Goal: Task Accomplishment & Management: Manage account settings

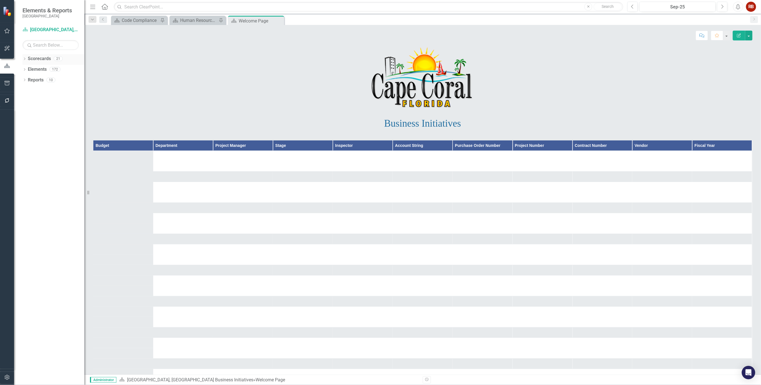
click at [25, 56] on div "Dropdown Scorecards 21" at bounding box center [53, 59] width 62 height 11
click at [24, 60] on icon "Dropdown" at bounding box center [24, 59] width 4 height 3
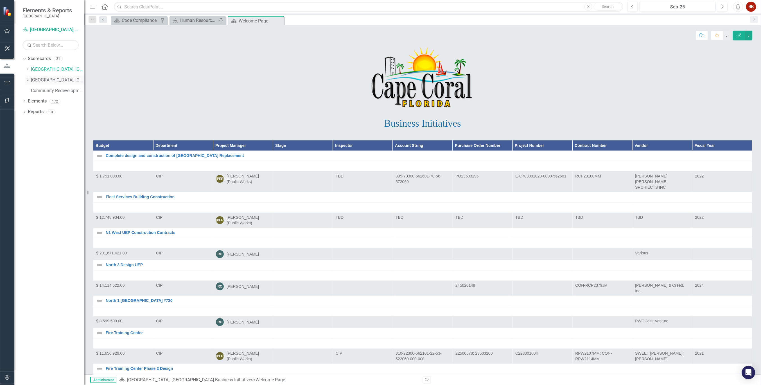
click at [36, 79] on link "[GEOGRAPHIC_DATA], [GEOGRAPHIC_DATA] Strategic Plan" at bounding box center [57, 80] width 53 height 6
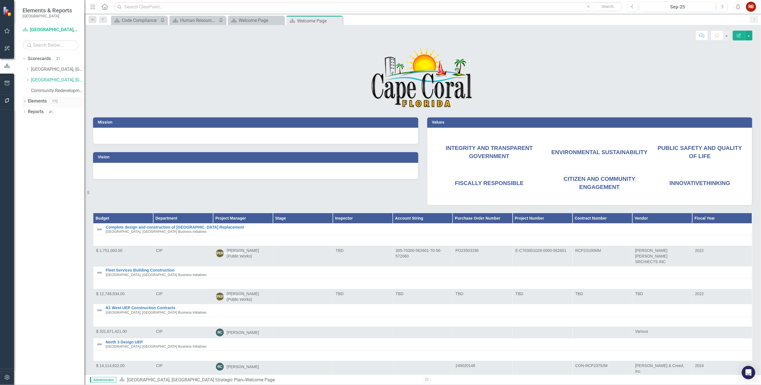
click at [24, 99] on div "Dropdown Elements 172" at bounding box center [53, 102] width 62 height 11
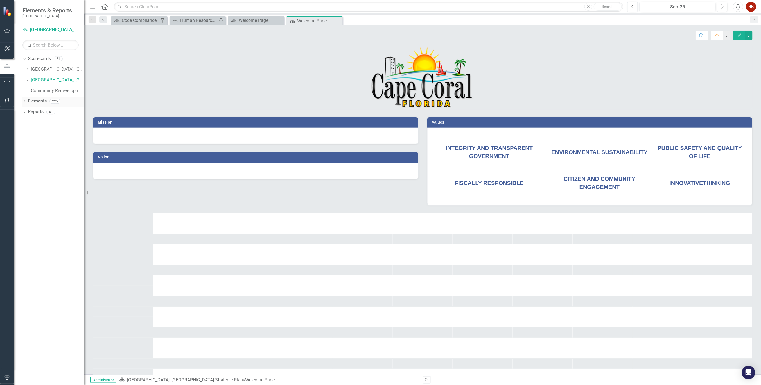
click at [25, 97] on div "Dropdown Elements 225" at bounding box center [53, 102] width 62 height 11
click at [24, 101] on icon "Dropdown" at bounding box center [24, 101] width 4 height 3
click at [43, 119] on link "Waypoint Waypoints" at bounding box center [45, 122] width 29 height 6
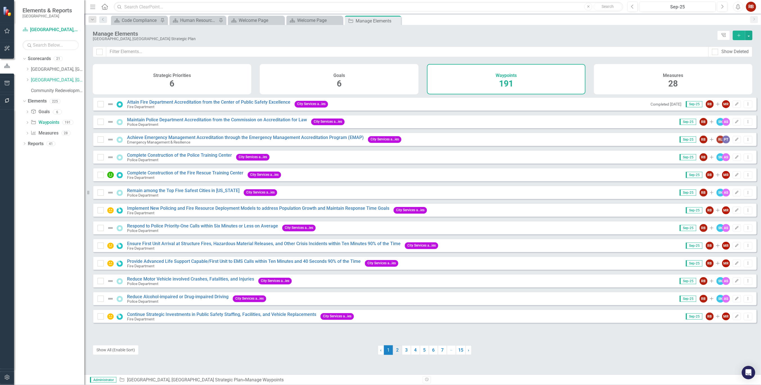
click at [396, 352] on link "2" at bounding box center [397, 351] width 9 height 10
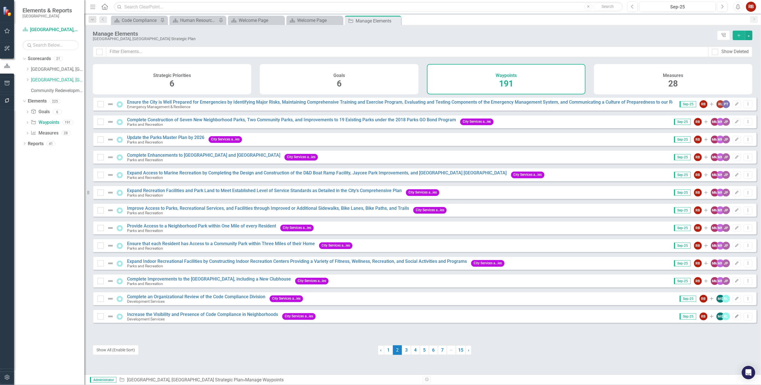
click at [735, 318] on icon "Edit" at bounding box center [737, 316] width 4 height 3
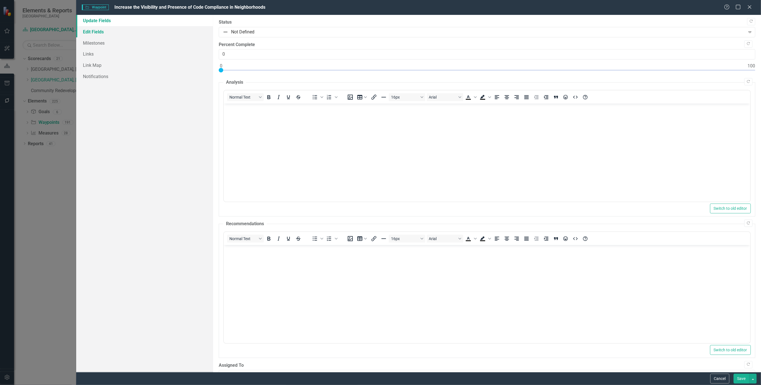
click at [88, 27] on link "Edit Fields" at bounding box center [144, 31] width 137 height 11
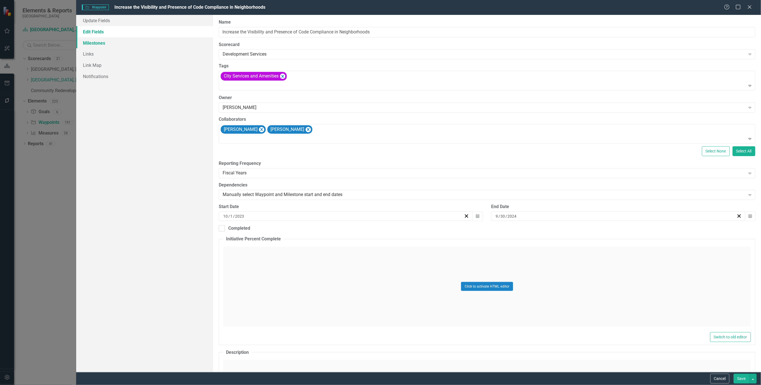
click at [88, 40] on link "Milestones" at bounding box center [144, 42] width 137 height 11
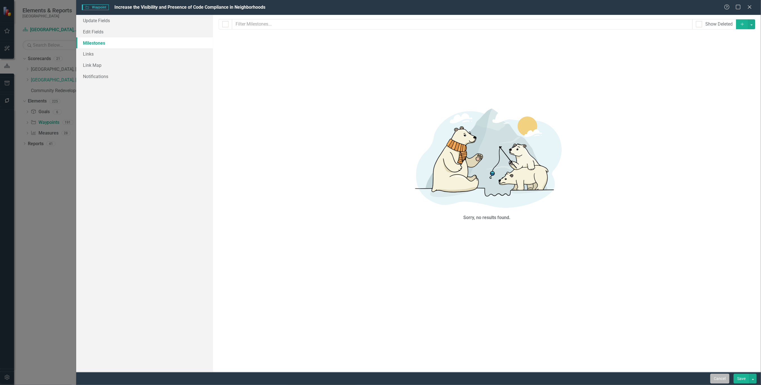
click at [718, 379] on button "Cancel" at bounding box center [719, 379] width 19 height 10
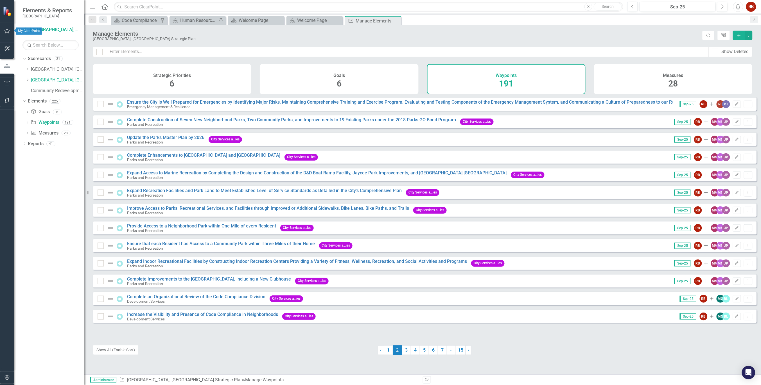
click at [8, 31] on icon "button" at bounding box center [6, 30] width 5 height 5
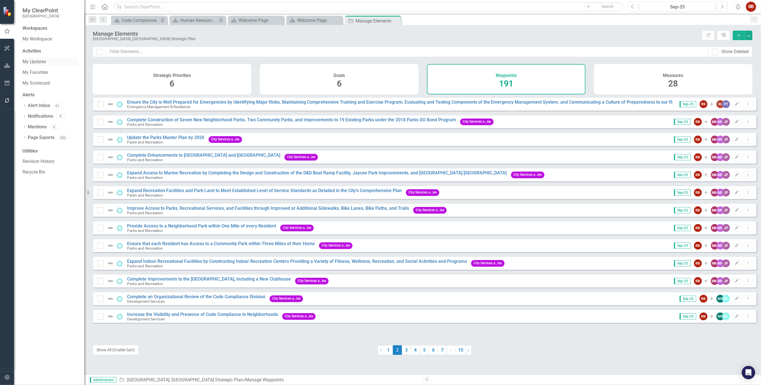
click at [35, 61] on link "My Updates" at bounding box center [50, 62] width 56 height 6
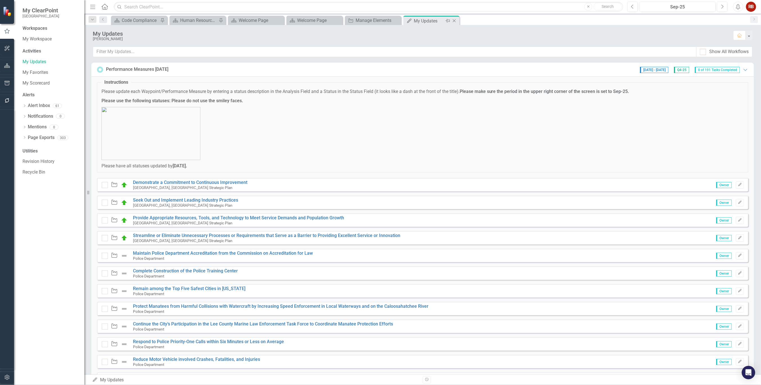
click at [445, 20] on icon "Pin" at bounding box center [447, 21] width 4 height 6
click at [428, 18] on div "Manage Elements" at bounding box center [432, 20] width 37 height 7
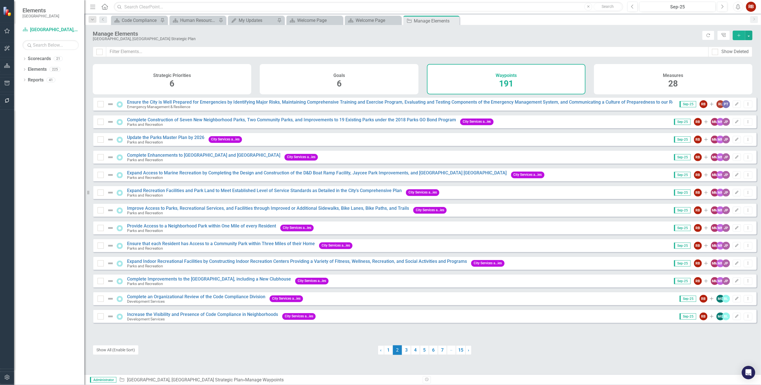
drag, startPoint x: 32, startPoint y: 338, endPoint x: 26, endPoint y: 314, distance: 24.1
click at [32, 337] on div "Dropdown Scorecards 21 Dropdown [GEOGRAPHIC_DATA], [GEOGRAPHIC_DATA] Business I…" at bounding box center [49, 219] width 70 height 331
click at [10, 64] on icon "button" at bounding box center [7, 66] width 6 height 4
click at [9, 85] on icon "button" at bounding box center [6, 83] width 5 height 4
click at [8, 101] on icon "button" at bounding box center [7, 100] width 6 height 4
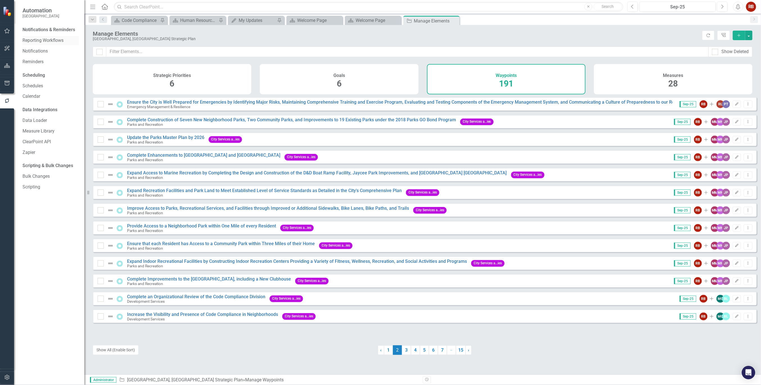
click at [49, 36] on div "Reporting Workflows" at bounding box center [50, 40] width 56 height 9
click at [51, 40] on link "Reporting Workflows" at bounding box center [50, 40] width 56 height 6
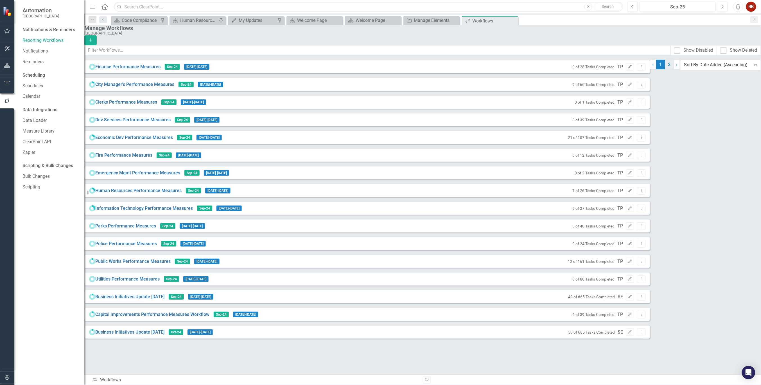
click at [665, 69] on link "2" at bounding box center [669, 65] width 9 height 10
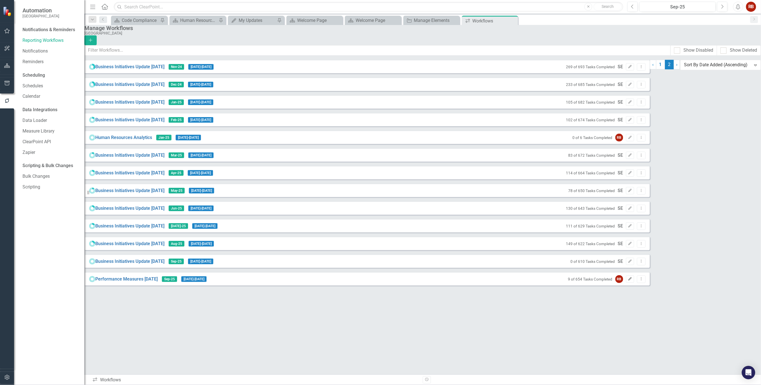
click at [634, 283] on button "Edit" at bounding box center [630, 279] width 8 height 7
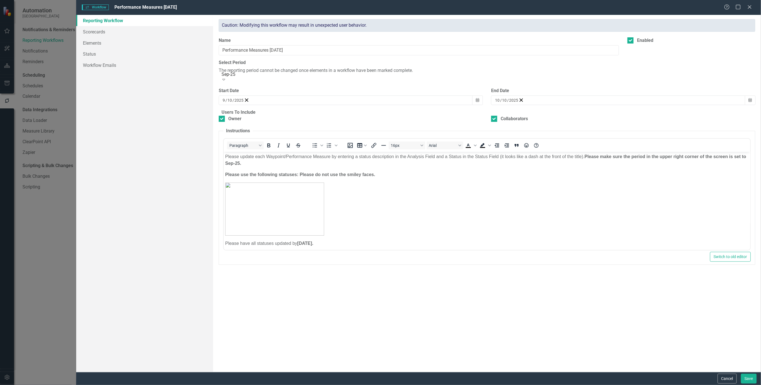
checkbox input "true"
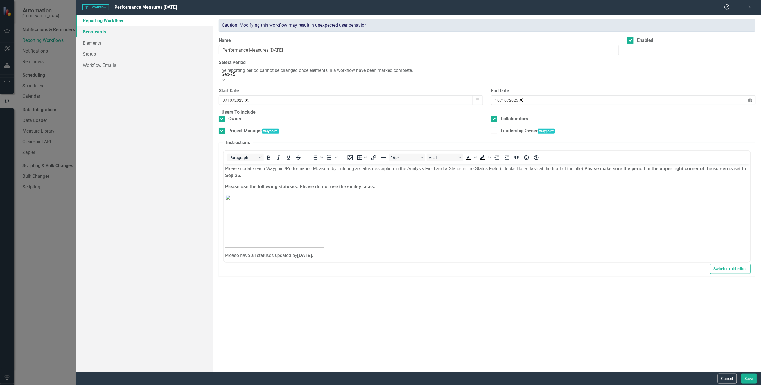
click at [100, 31] on link "Scorecards" at bounding box center [144, 31] width 137 height 11
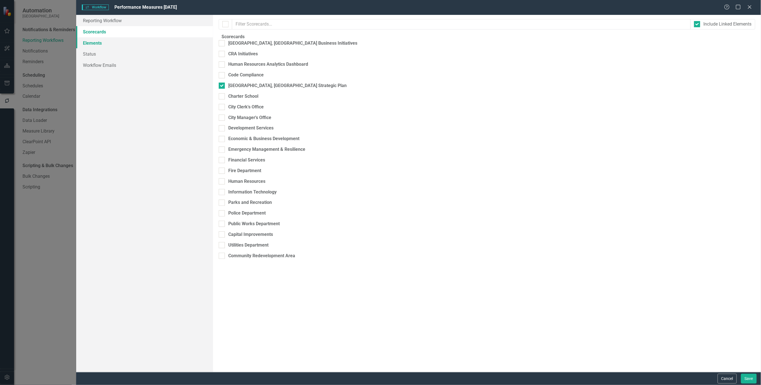
click at [92, 43] on link "Elements" at bounding box center [144, 42] width 137 height 11
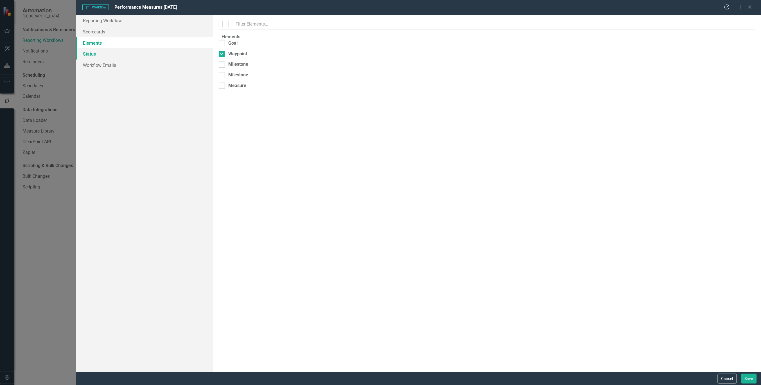
click at [89, 52] on link "Status" at bounding box center [144, 53] width 137 height 11
click at [94, 61] on link "Workflow Emails" at bounding box center [144, 65] width 137 height 11
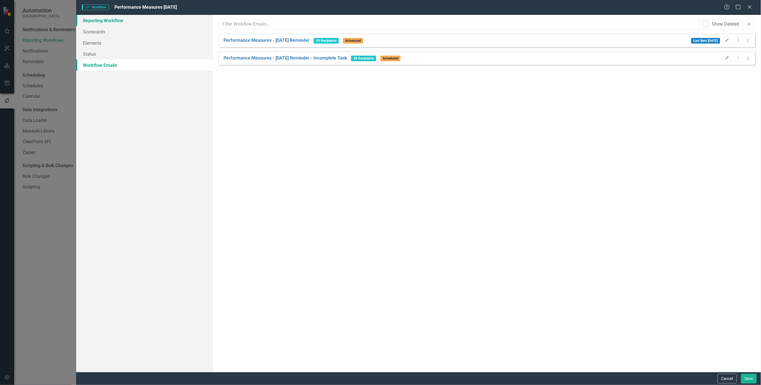
click at [92, 19] on link "Reporting Workflow" at bounding box center [144, 20] width 137 height 11
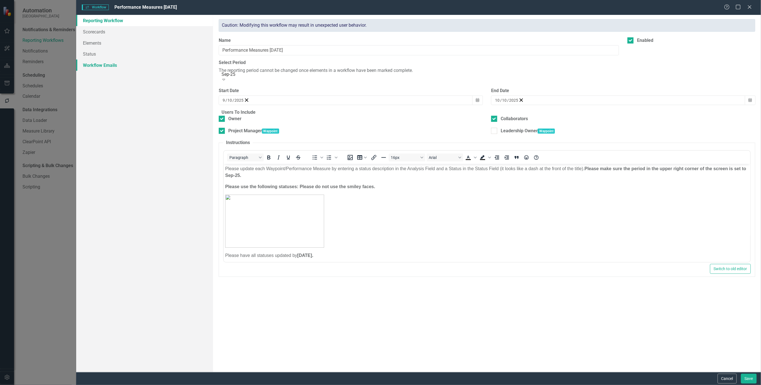
click at [109, 61] on link "Workflow Emails" at bounding box center [144, 65] width 137 height 11
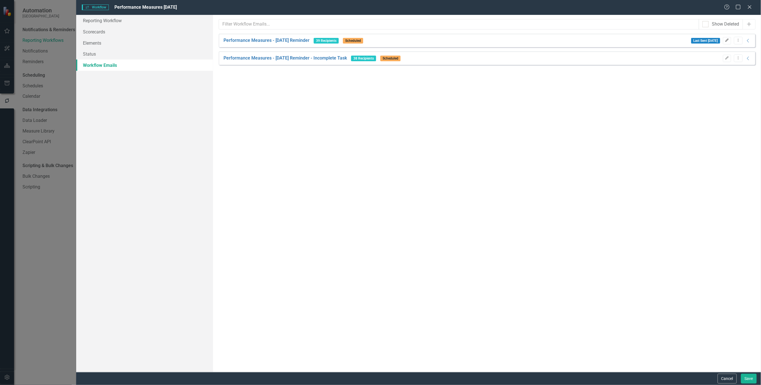
click at [727, 41] on icon "Edit" at bounding box center [727, 40] width 4 height 3
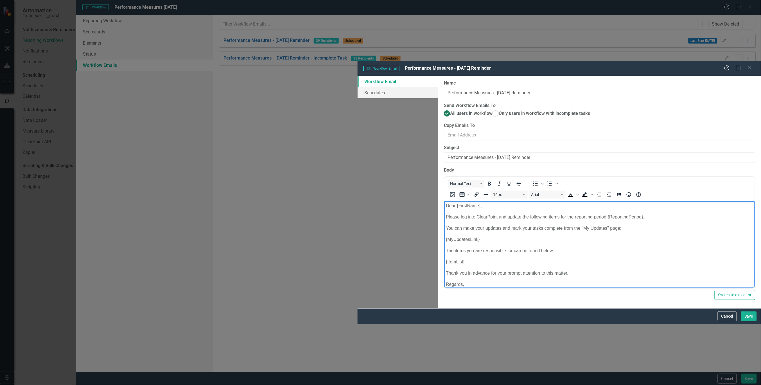
drag, startPoint x: 481, startPoint y: 290, endPoint x: 427, endPoint y: 293, distance: 53.5
click at [444, 293] on html "Dear {FirstName}, Please log into ClearPoint and update the following items for…" at bounding box center [599, 253] width 310 height 104
click at [754, 322] on button "Save" at bounding box center [749, 317] width 16 height 10
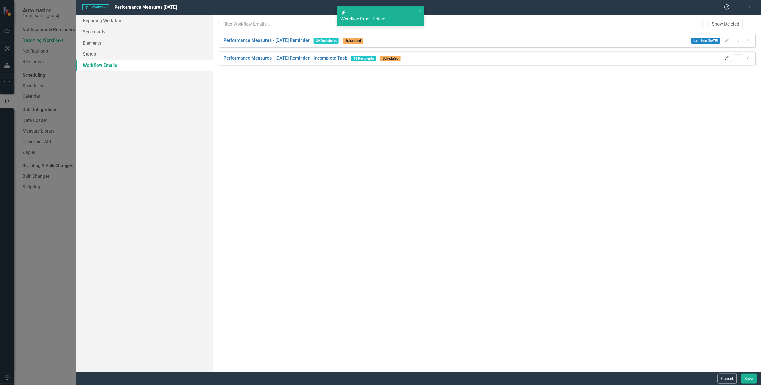
click at [725, 58] on icon "Edit" at bounding box center [727, 57] width 4 height 3
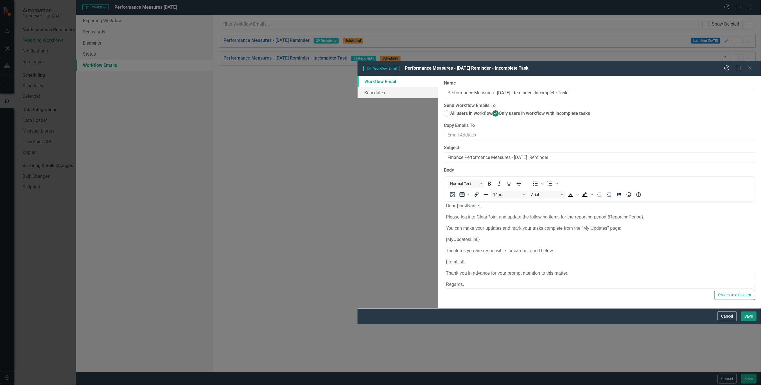
click at [749, 322] on button "Save" at bounding box center [749, 317] width 16 height 10
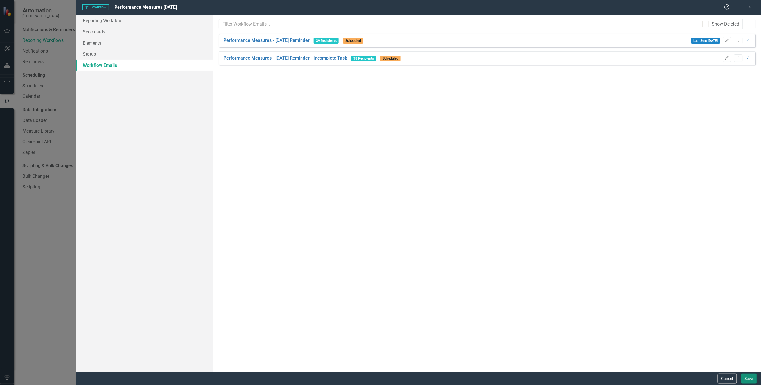
click at [746, 375] on button "Save" at bounding box center [749, 379] width 16 height 10
